Goal: Information Seeking & Learning: Learn about a topic

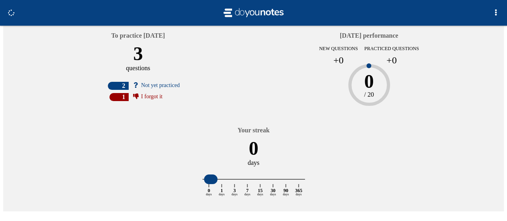
scroll to position [45, 0]
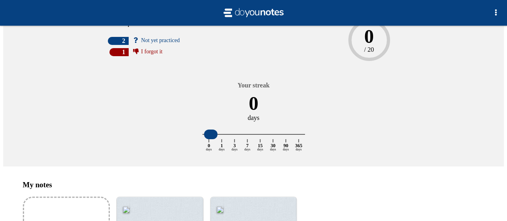
click at [0, 0] on input "Add my notes" at bounding box center [0, 0] width 0 height 0
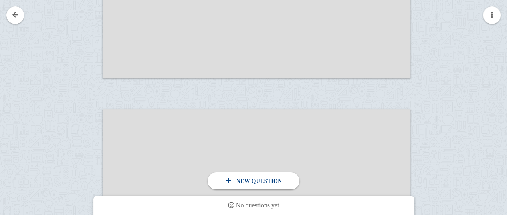
scroll to position [1644, 0]
click at [236, 192] on div at bounding box center [257, 196] width 308 height 173
click at [242, 187] on div "New question" at bounding box center [254, 180] width 92 height 17
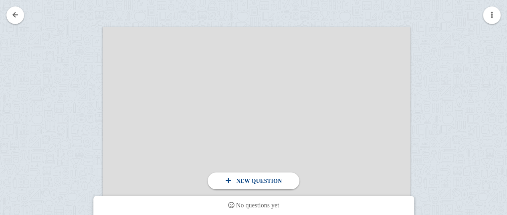
scroll to position [1932, 0]
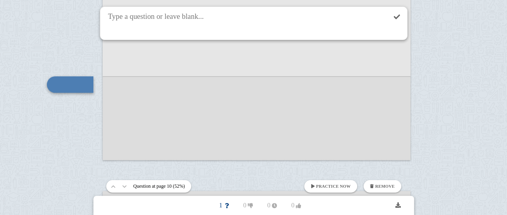
click at [103, 128] on div at bounding box center [257, 73] width 308 height 173
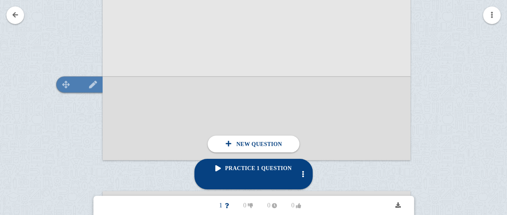
click at [90, 82] on img at bounding box center [92, 85] width 19 height 8
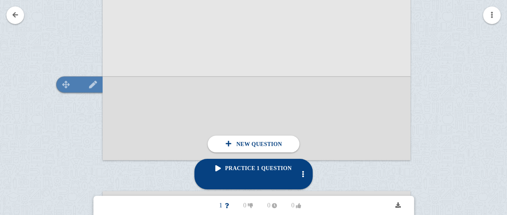
click at [93, 81] on img at bounding box center [92, 85] width 19 height 8
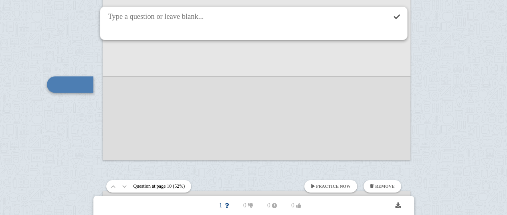
click at [334, 189] on link "Practice now" at bounding box center [330, 186] width 53 height 12
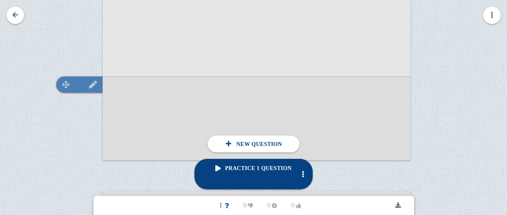
click at [92, 82] on img at bounding box center [92, 85] width 19 height 8
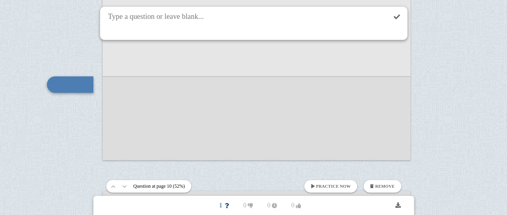
click at [379, 182] on button "Remove" at bounding box center [382, 186] width 38 height 12
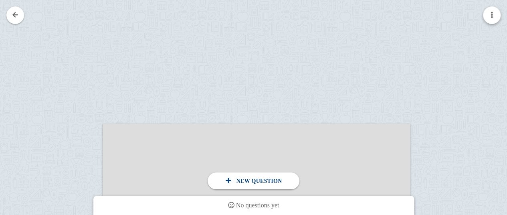
click at [492, 18] on span "button" at bounding box center [491, 15] width 6 height 6
click at [492, 18] on div at bounding box center [253, 107] width 507 height 215
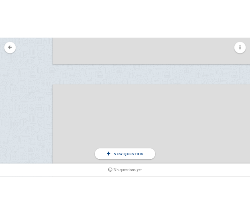
scroll to position [460, 0]
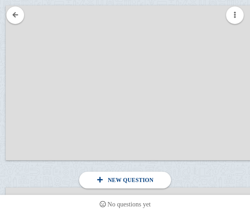
scroll to position [477, 72]
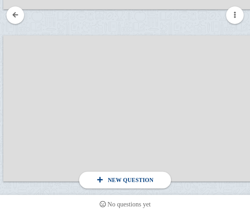
scroll to position [1113, 65]
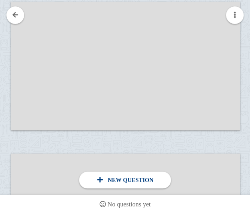
scroll to position [1299, 50]
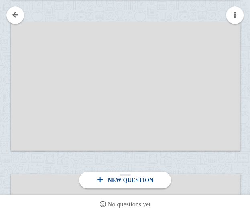
click at [116, 188] on div "New question" at bounding box center [125, 180] width 92 height 17
click at [27, 80] on div at bounding box center [125, 86] width 229 height 129
click at [22, 83] on div at bounding box center [125, 86] width 229 height 129
click at [74, 75] on div at bounding box center [125, 86] width 229 height 129
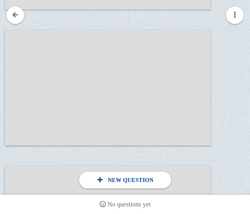
scroll to position [1163, 38]
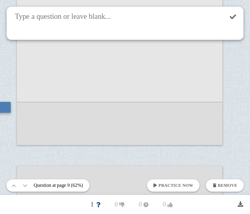
scroll to position [1188, 0]
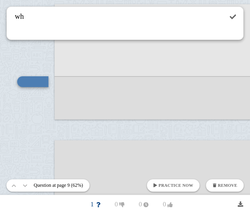
type textarea "w"
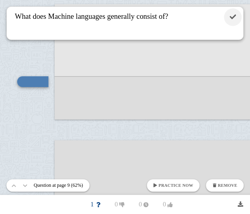
click at [232, 13] on link at bounding box center [233, 17] width 18 height 18
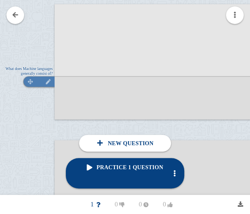
click at [37, 83] on div at bounding box center [38, 82] width 31 height 11
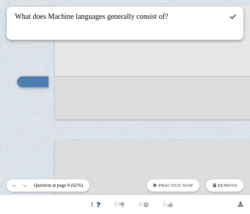
click at [188, 184] on span "Practice now" at bounding box center [175, 186] width 34 height 4
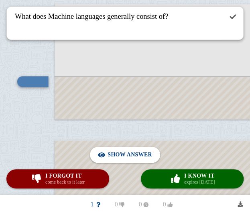
click at [65, 80] on div at bounding box center [157, 98] width 204 height 42
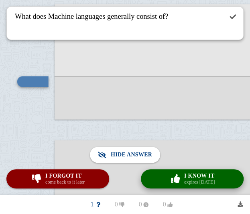
click at [155, 177] on button "× 0 I know it expires [DATE]" at bounding box center [192, 178] width 103 height 19
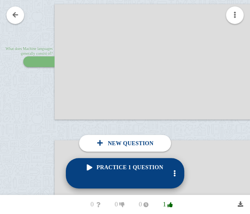
click at [91, 171] on span "Practice 1 question" at bounding box center [125, 168] width 76 height 6
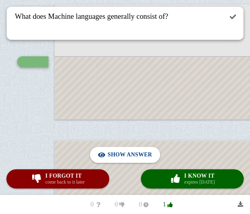
scroll to position [1168, 0]
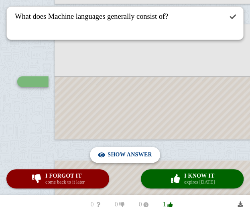
click at [115, 160] on span "Hide answer" at bounding box center [131, 155] width 41 height 18
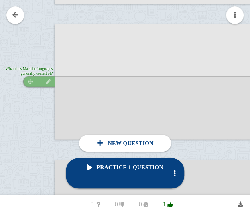
click at [46, 81] on img at bounding box center [48, 81] width 13 height 5
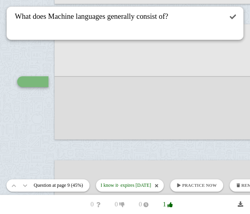
drag, startPoint x: 51, startPoint y: 15, endPoint x: 8, endPoint y: 20, distance: 43.1
click at [8, 20] on div "What does Machine languages generally consist of?" at bounding box center [124, 23] width 237 height 34
drag, startPoint x: 105, startPoint y: 19, endPoint x: 170, endPoint y: 20, distance: 64.9
click at [170, 20] on textarea "What does Machine languages generally consist of?" at bounding box center [117, 23] width 209 height 33
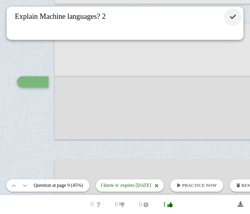
click at [236, 22] on link at bounding box center [233, 17] width 18 height 18
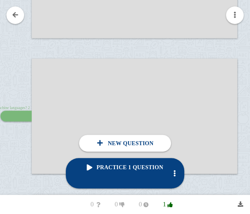
scroll to position [1161, 23]
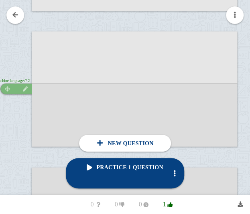
click at [20, 87] on img at bounding box center [25, 89] width 13 height 5
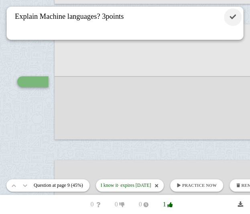
type textarea "Explain Machine languages? 3points"
click at [227, 15] on link at bounding box center [233, 17] width 18 height 18
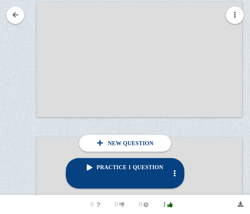
scroll to position [1327, 18]
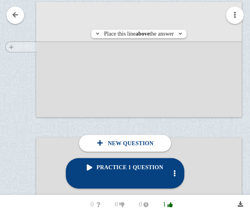
click at [21, 43] on div at bounding box center [18, 64] width 36 height 115
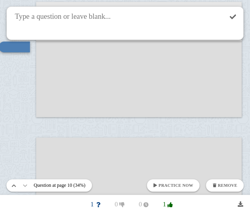
scroll to position [1293, 0]
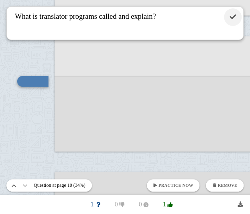
type textarea "What is translator programs called and explain?"
click at [235, 20] on link at bounding box center [233, 17] width 18 height 18
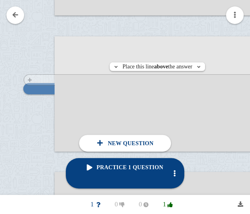
click at [23, 77] on div at bounding box center [36, 99] width 36 height 115
checkbox input "true"
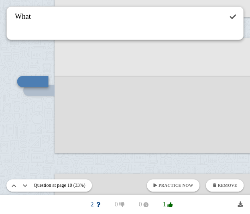
click at [56, 18] on textarea "What" at bounding box center [117, 23] width 209 height 33
paste textarea "represent elementary operations."
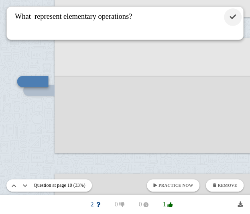
type textarea "What represent elementary operations?"
click at [234, 20] on span at bounding box center [232, 17] width 6 height 6
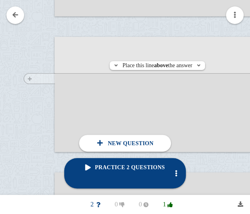
scroll to position [1430, 0]
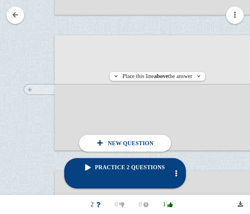
click at [35, 86] on div at bounding box center [36, 97] width 36 height 115
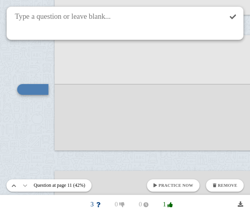
scroll to position [1438, 0]
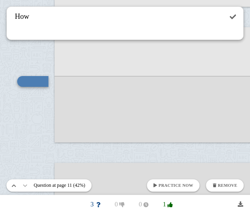
paste textarea "speed up the programming process, high-level languages"
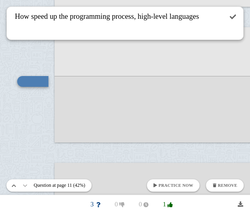
scroll to position [0, 0]
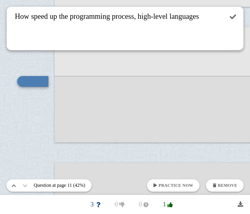
drag, startPoint x: 152, startPoint y: 17, endPoint x: 154, endPoint y: 27, distance: 10.7
click at [154, 27] on textarea "How speed up the programming process, high-level languages" at bounding box center [117, 28] width 209 height 43
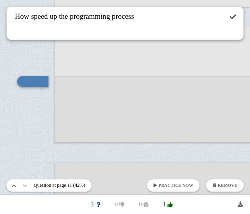
click at [33, 18] on textarea "How speed up the programming process" at bounding box center [117, 23] width 209 height 33
paste textarea "high-level languages"
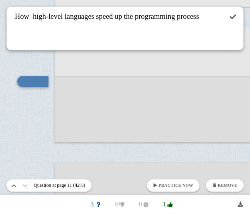
click at [62, 32] on textarea "How high-level languages speed up the programming process" at bounding box center [117, 28] width 209 height 43
type textarea "How high-level languages speed up the programming process?"
click at [227, 20] on link at bounding box center [233, 17] width 18 height 18
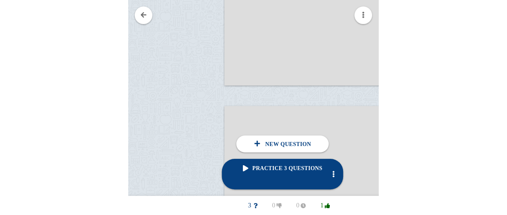
scroll to position [3943, 0]
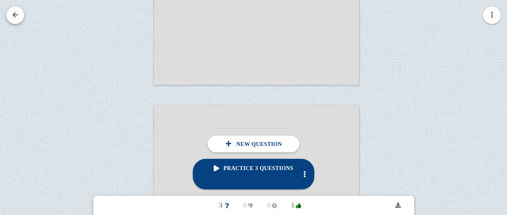
click at [14, 16] on span at bounding box center [15, 15] width 6 height 6
checkbox input "false"
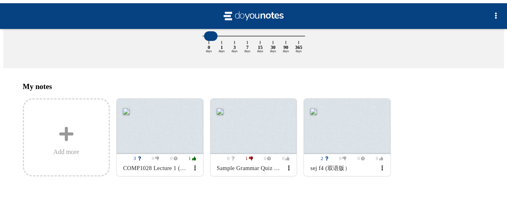
scroll to position [45, 0]
